Goal: Task Accomplishment & Management: Use online tool/utility

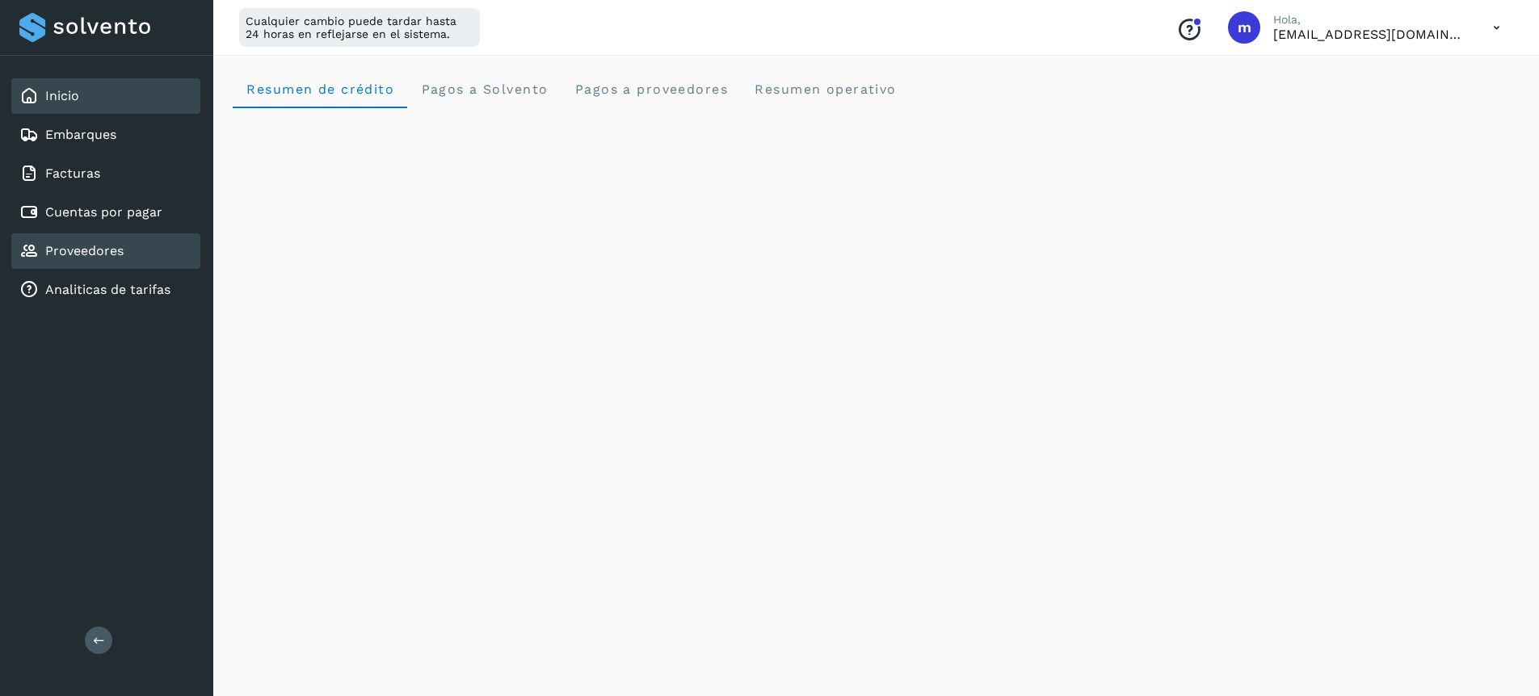
click at [86, 263] on div "Proveedores" at bounding box center [105, 251] width 189 height 36
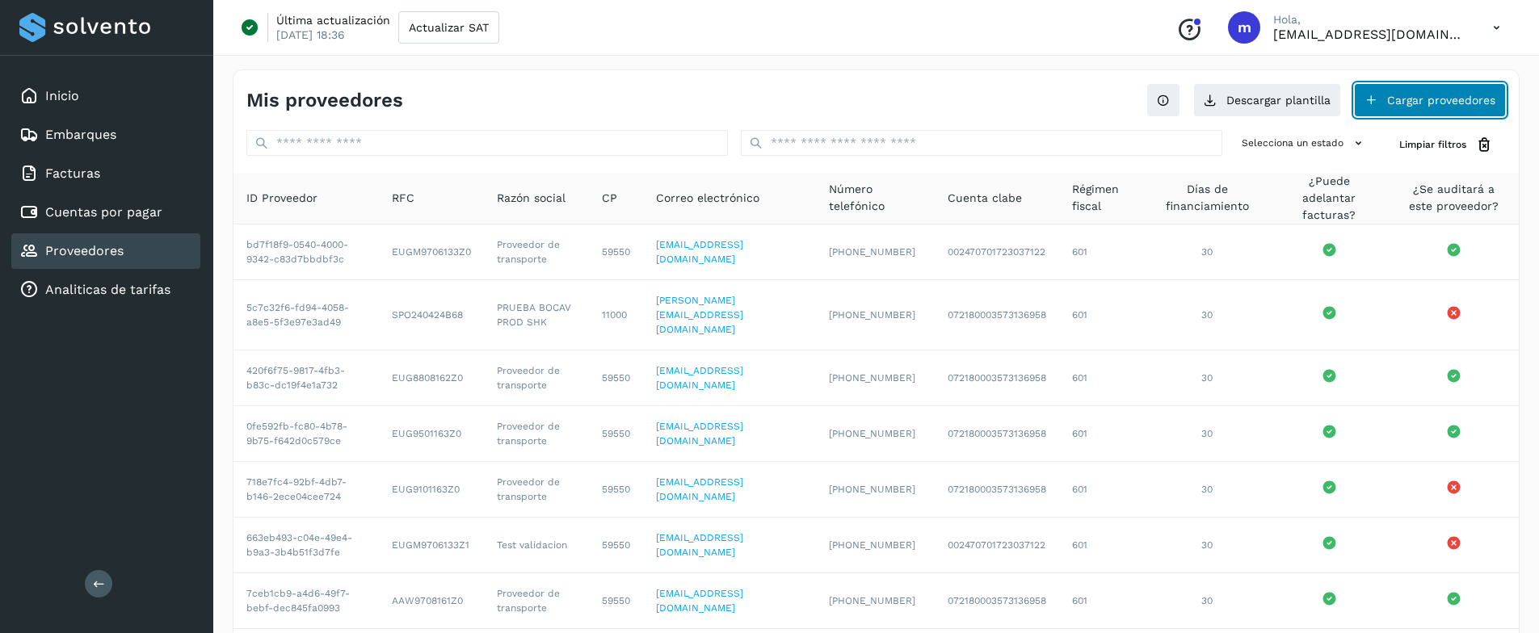
click at [1435, 101] on button "Cargar proveedores" at bounding box center [1430, 100] width 152 height 34
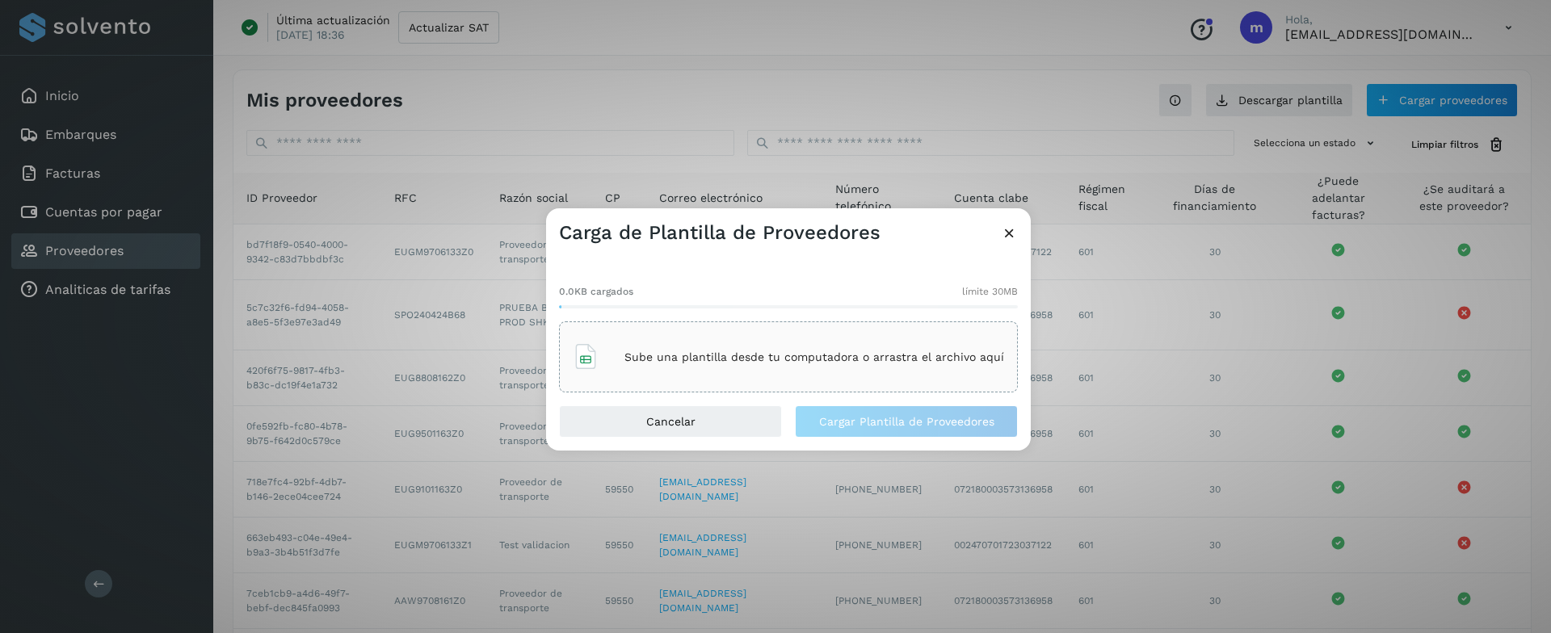
click at [596, 369] on icon at bounding box center [586, 357] width 26 height 26
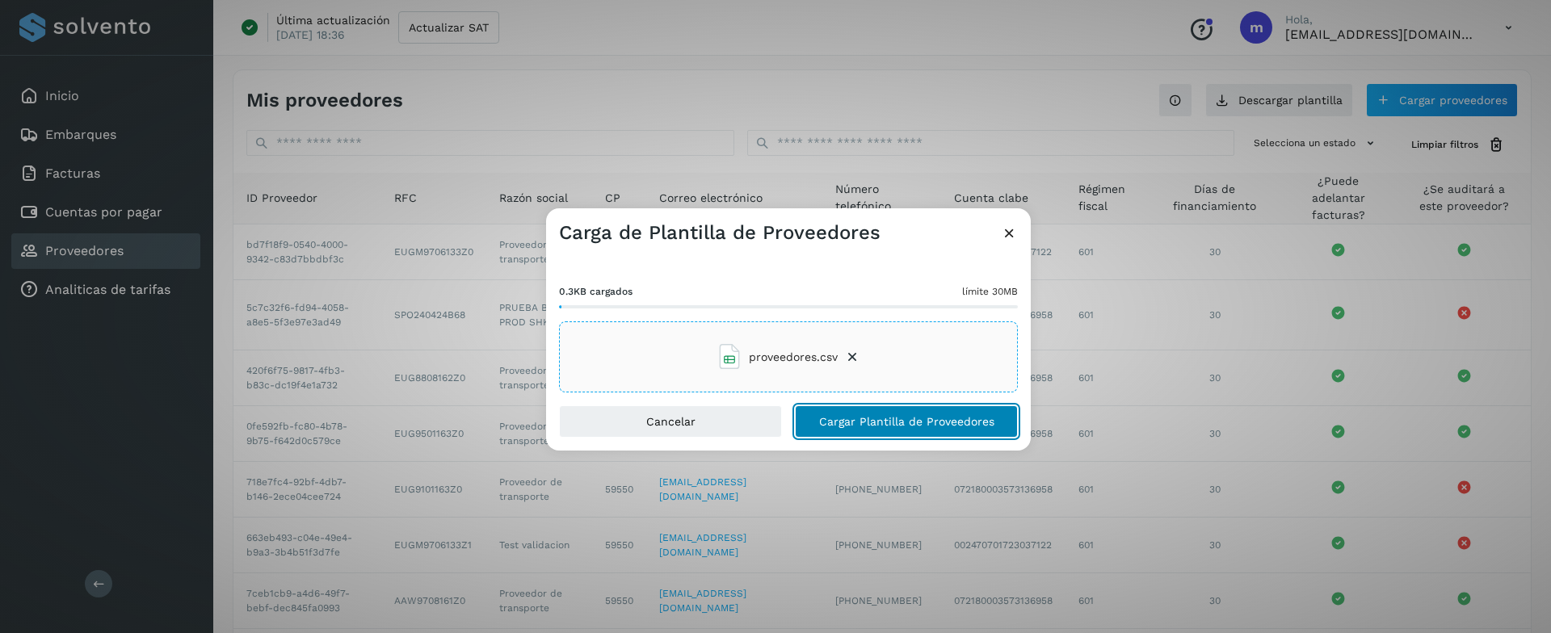
click at [880, 418] on span "Cargar Plantilla de Proveedores" at bounding box center [906, 421] width 175 height 11
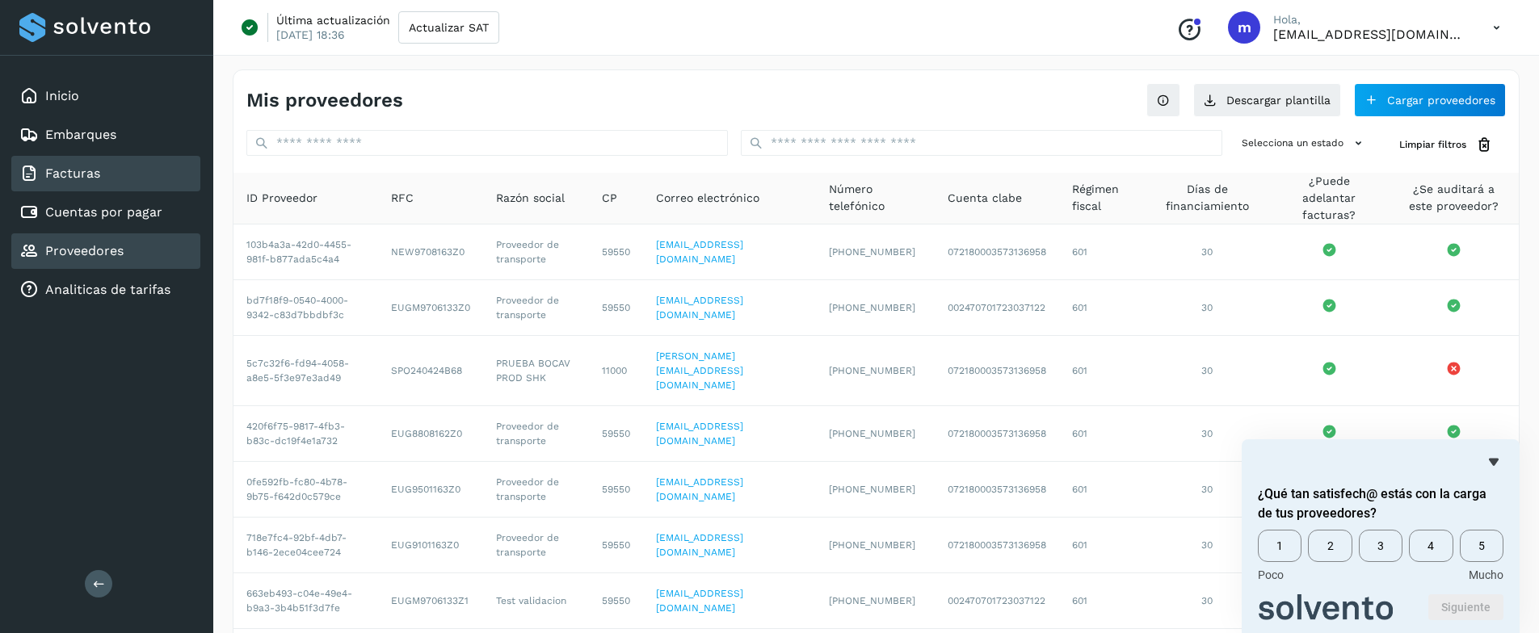
click at [81, 174] on link "Facturas" at bounding box center [72, 173] width 55 height 15
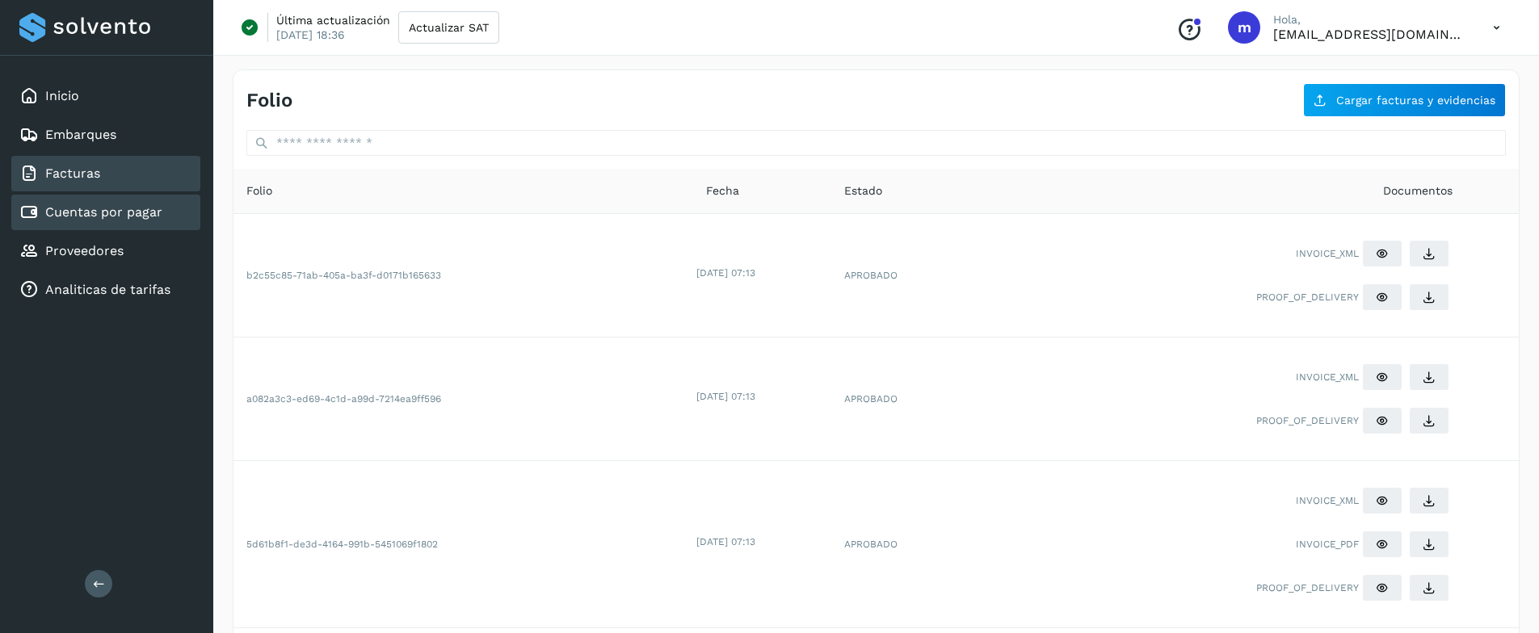
click at [111, 219] on link "Cuentas por pagar" at bounding box center [103, 211] width 117 height 15
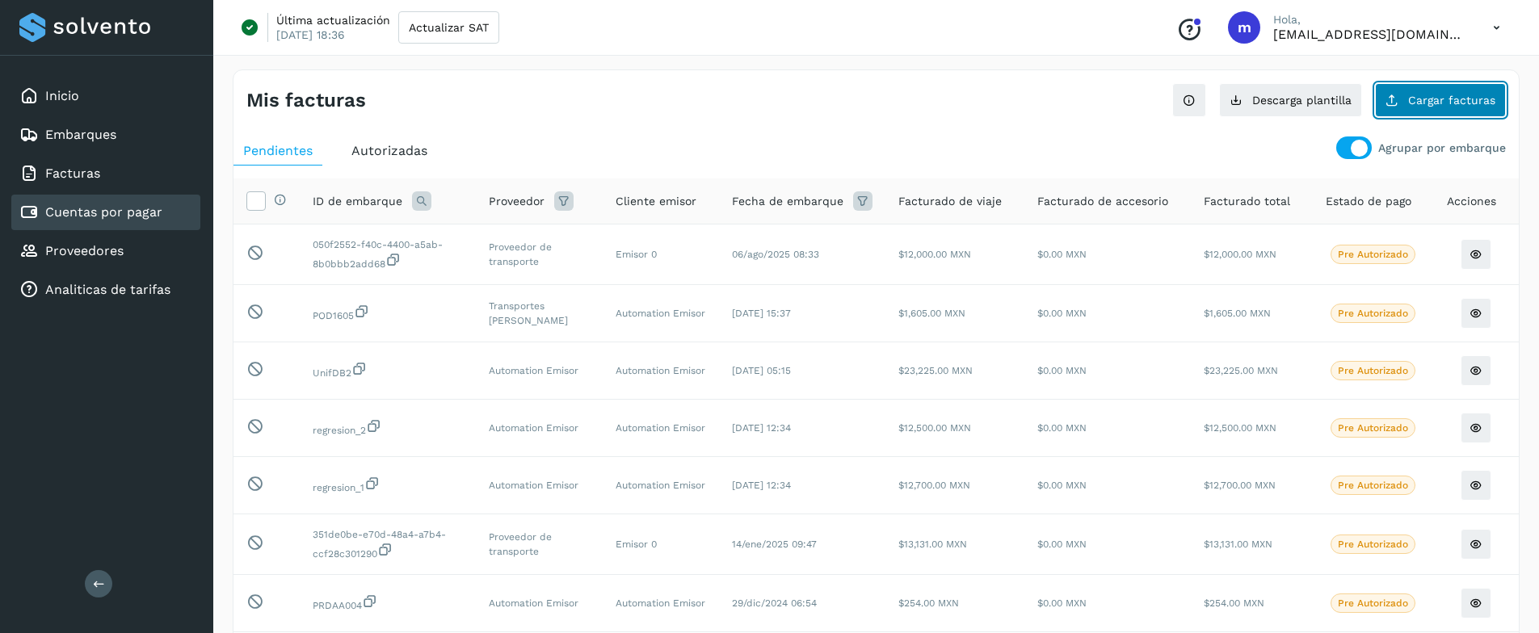
click at [1461, 100] on span "Cargar facturas" at bounding box center [1451, 100] width 87 height 11
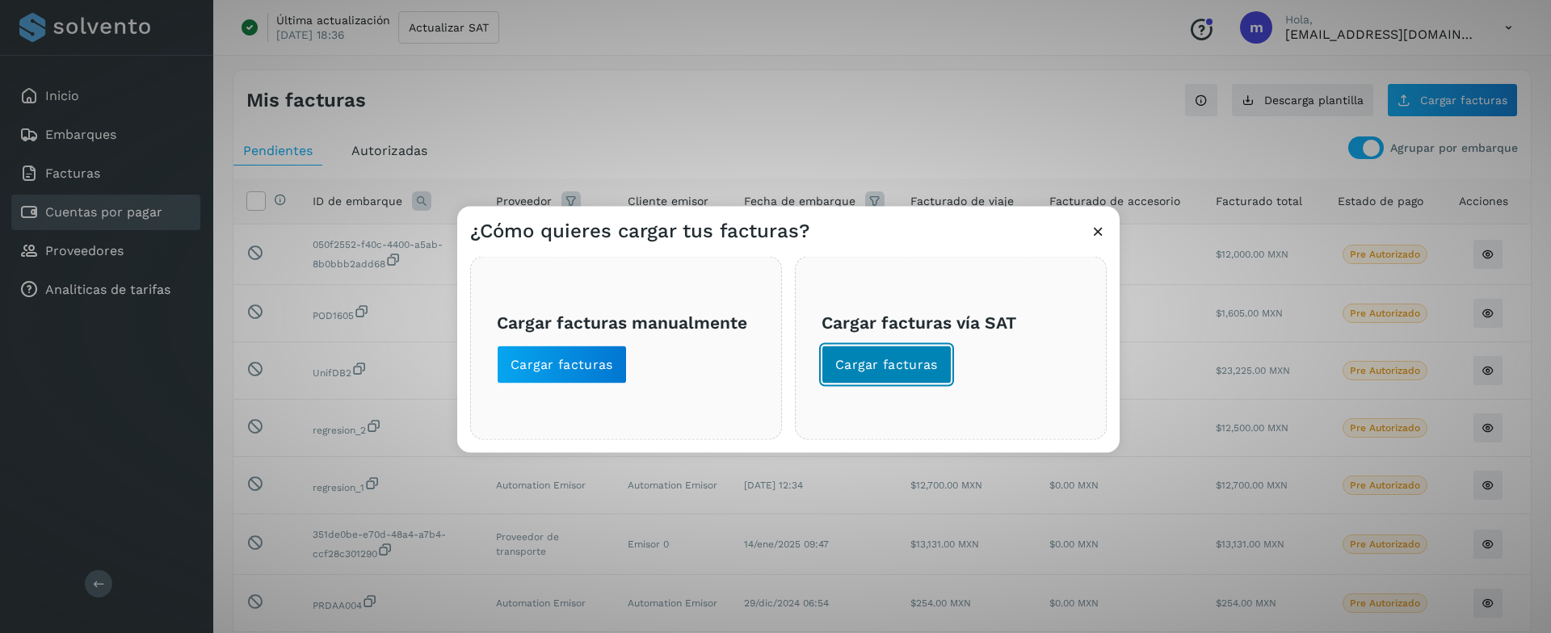
click at [872, 370] on span "Cargar facturas" at bounding box center [886, 365] width 103 height 18
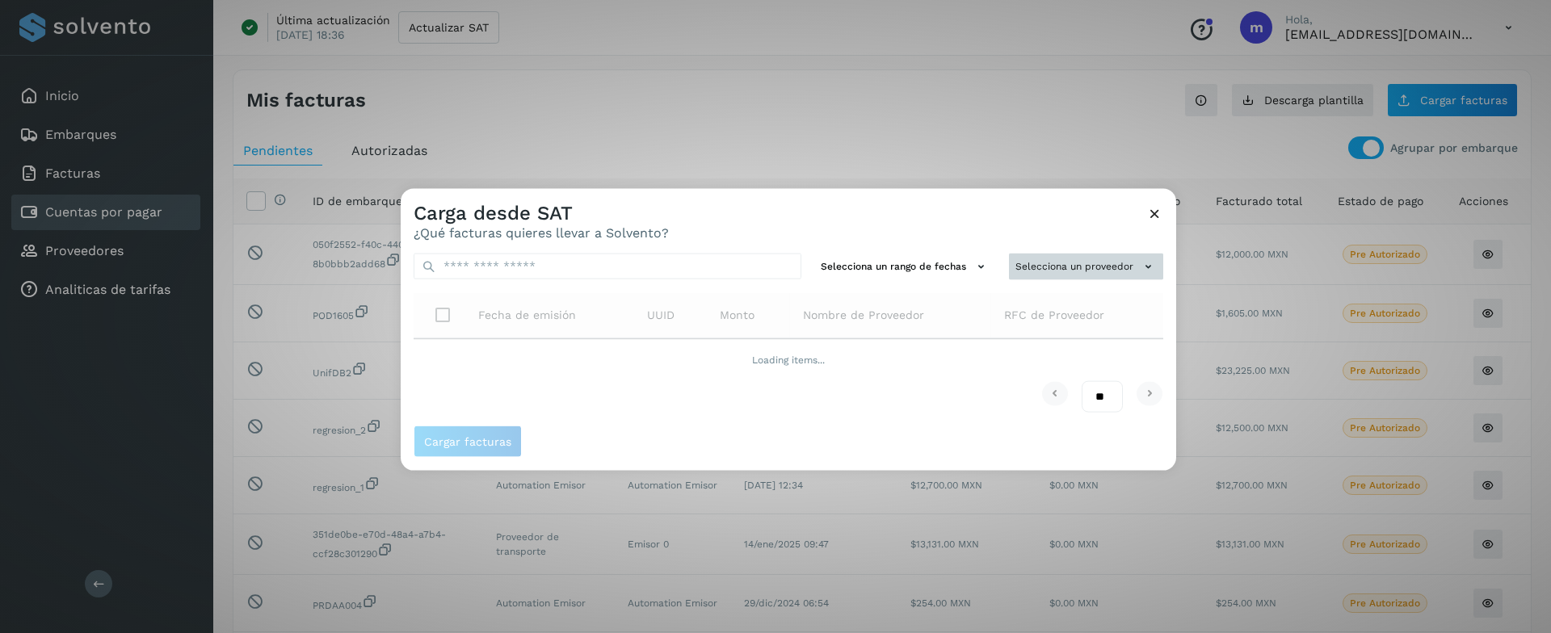
click at [1078, 263] on button "Selecciona un proveedor" at bounding box center [1086, 267] width 154 height 27
click at [1056, 292] on input "text" at bounding box center [1059, 298] width 198 height 26
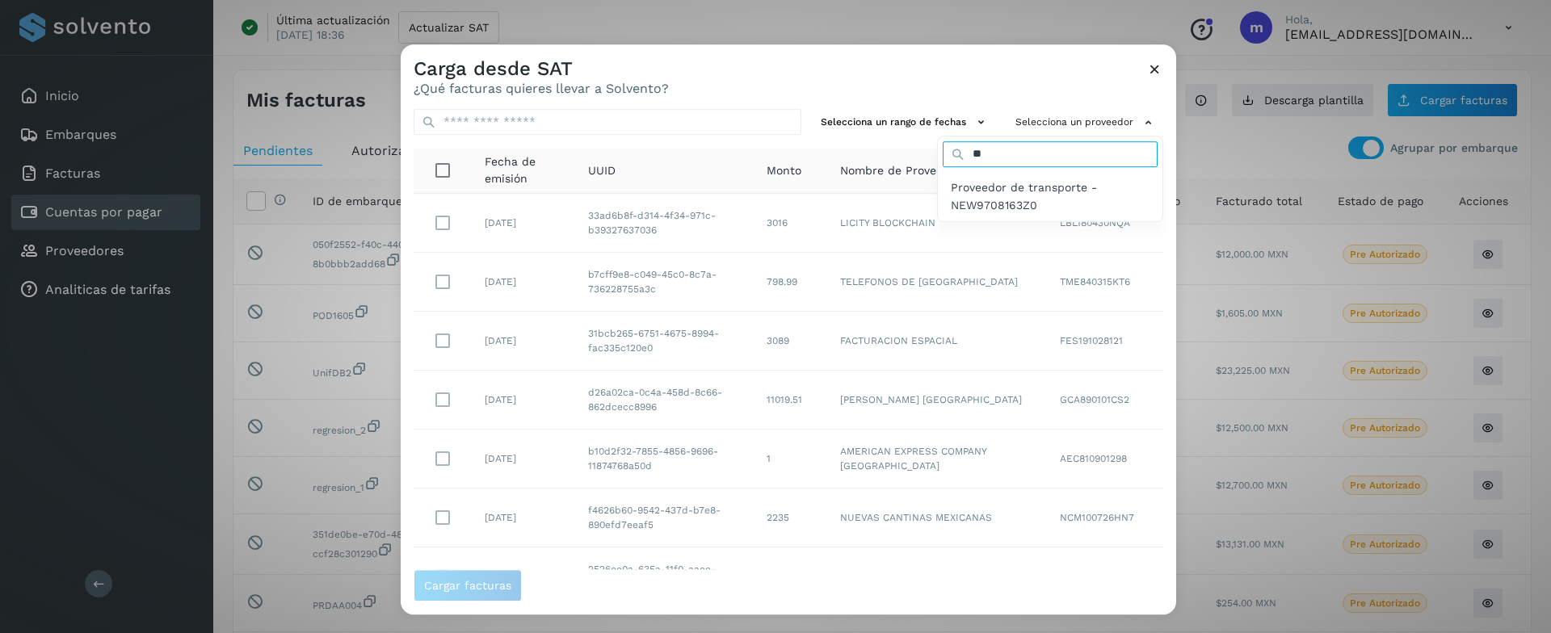
type input "*"
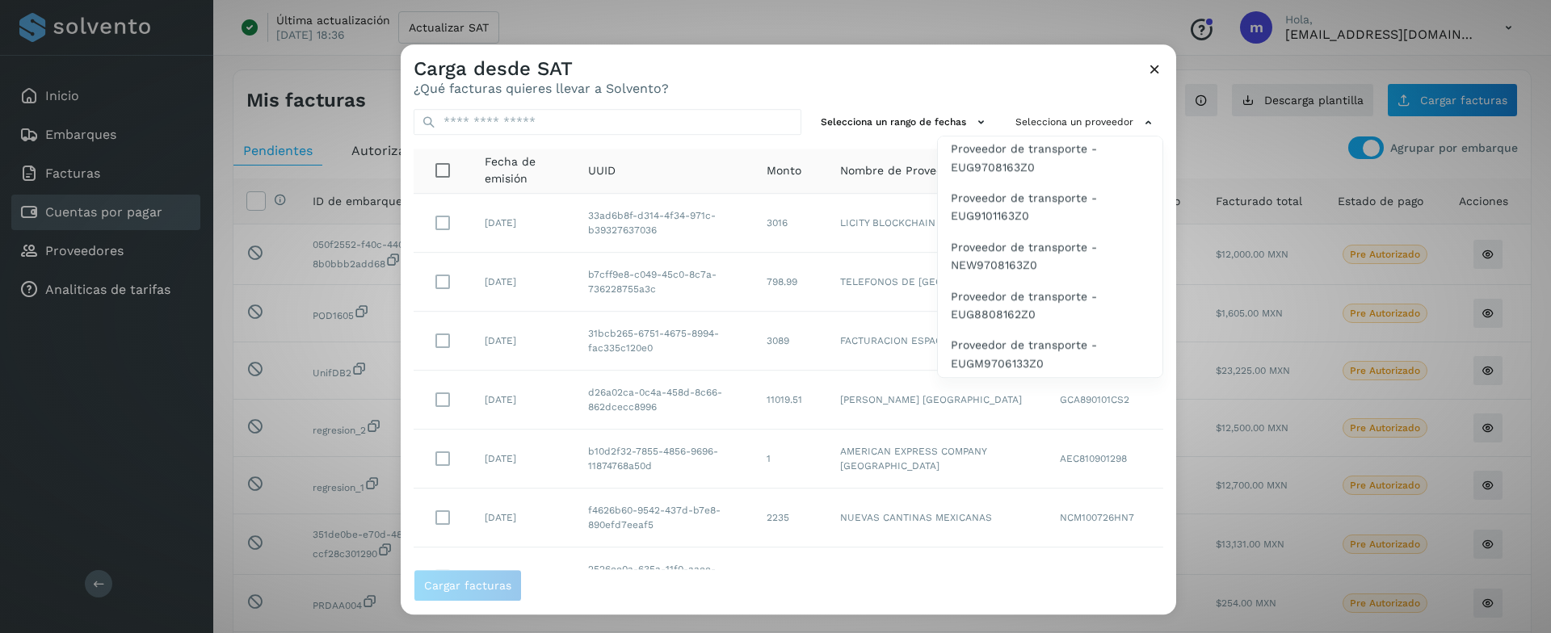
scroll to position [629, 0]
type input "******"
